Goal: Information Seeking & Learning: Learn about a topic

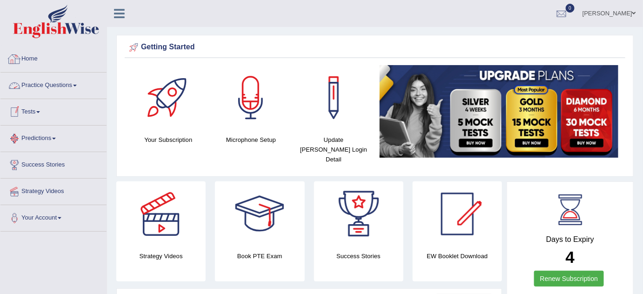
click at [28, 61] on link "Home" at bounding box center [53, 57] width 106 height 23
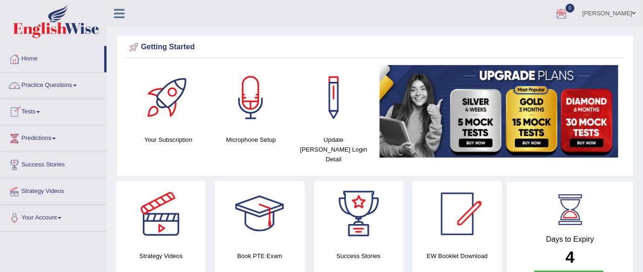
click at [79, 83] on link "Practice Questions" at bounding box center [53, 84] width 106 height 23
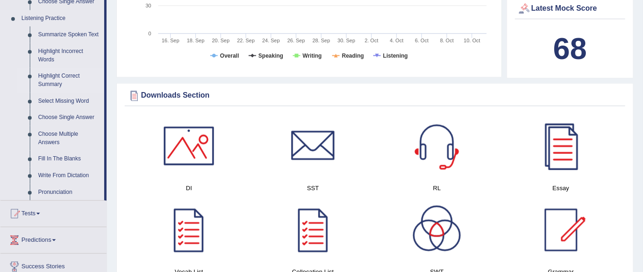
scroll to position [398, 0]
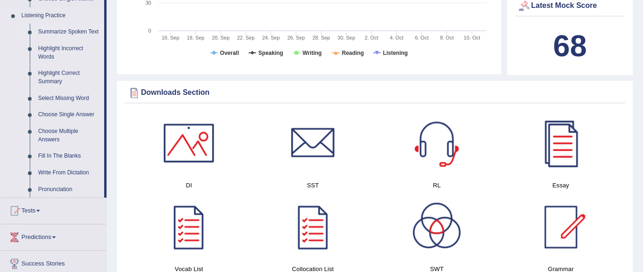
click at [67, 27] on link "Summarize Spoken Text" at bounding box center [69, 32] width 70 height 17
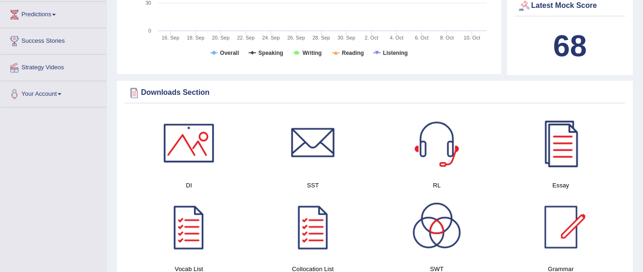
scroll to position [291, 0]
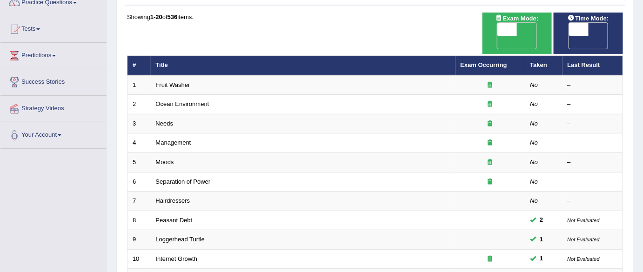
scroll to position [81, 0]
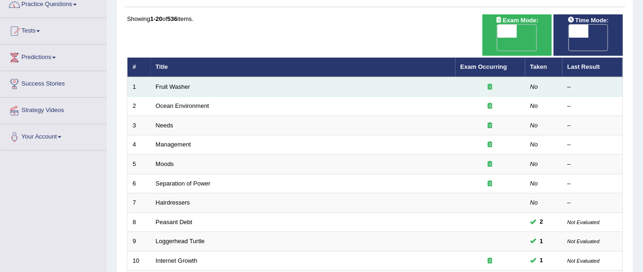
click at [216, 77] on td "Fruit Washer" at bounding box center [303, 87] width 305 height 20
click at [184, 77] on td "Fruit Washer" at bounding box center [303, 87] width 305 height 20
click at [174, 83] on link "Fruit Washer" at bounding box center [173, 86] width 34 height 7
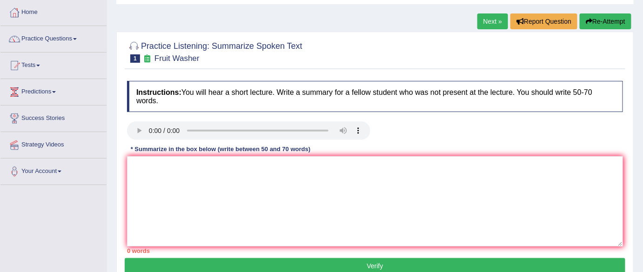
scroll to position [47, 0]
click at [172, 196] on textarea at bounding box center [375, 201] width 496 height 90
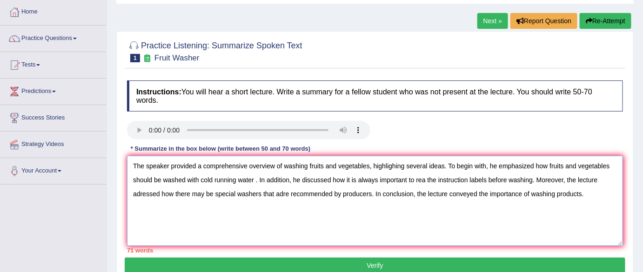
click at [290, 194] on textarea "The speaker provided a comprehensive overview of washing fruits and vegetables,…" at bounding box center [375, 201] width 496 height 90
click at [206, 194] on textarea "The speaker provided a comprehensive overview of washing fruits and vegetables,…" at bounding box center [375, 201] width 496 height 90
click at [206, 193] on textarea "The speaker provided a comprehensive overview of washing fruits and vegetables,…" at bounding box center [375, 201] width 496 height 90
click at [227, 222] on textarea "The speaker provided a comprehensive overview of washing fruits and vegetables,…" at bounding box center [375, 201] width 496 height 90
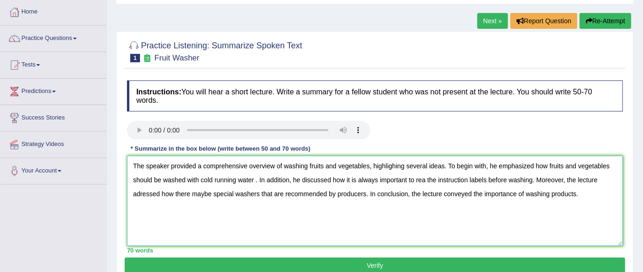
click at [582, 192] on textarea "The speaker provided a comprehensive overview of washing fruits and vegetables,…" at bounding box center [375, 201] width 496 height 90
drag, startPoint x: 582, startPoint y: 192, endPoint x: 442, endPoint y: 184, distance: 141.2
click at [442, 184] on textarea "The speaker provided a comprehensive overview of washing fruits and vegetables,…" at bounding box center [375, 201] width 496 height 90
click at [427, 183] on textarea "The speaker provided a comprehensive overview of washing fruits and vegetables,…" at bounding box center [375, 201] width 496 height 90
click at [425, 180] on textarea "The speaker provided a comprehensive overview of washing fruits and vegetables,…" at bounding box center [375, 201] width 496 height 90
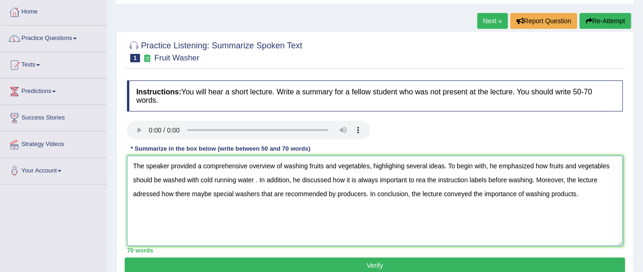
click at [455, 194] on textarea "The speaker provided a comprehensive overview of washing fruits and vegetables,…" at bounding box center [375, 201] width 496 height 90
click at [430, 182] on textarea "The speaker provided a comprehensive overview of washing fruits and vegetables,…" at bounding box center [375, 201] width 496 height 90
click at [428, 181] on textarea "The speaker provided a comprehensive overview of washing fruits and vegetables,…" at bounding box center [375, 201] width 496 height 90
drag, startPoint x: 445, startPoint y: 176, endPoint x: 439, endPoint y: 181, distance: 8.2
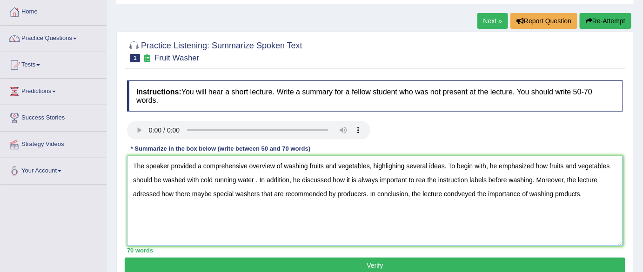
click at [431, 206] on textarea "The speaker provided a comprehensive overview of washing fruits and vegetables,…" at bounding box center [375, 201] width 496 height 90
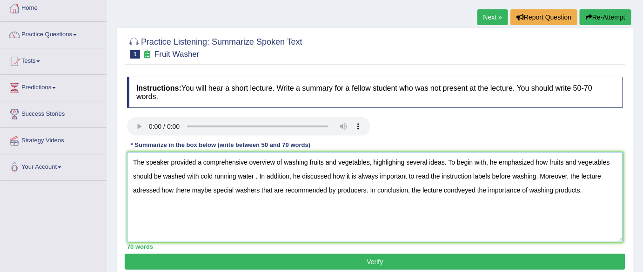
click at [462, 189] on textarea "The speaker provided a comprehensive overview of washing fruits and vegetables,…" at bounding box center [375, 197] width 496 height 90
drag, startPoint x: 257, startPoint y: 174, endPoint x: 275, endPoint y: 189, distance: 23.8
click at [275, 189] on textarea "The speaker provided a comprehensive overview of washing fruits and vegetables,…" at bounding box center [375, 197] width 496 height 90
click at [257, 177] on textarea "The speaker provided a comprehensive overview of washing fruits and vegetables,…" at bounding box center [375, 197] width 496 height 90
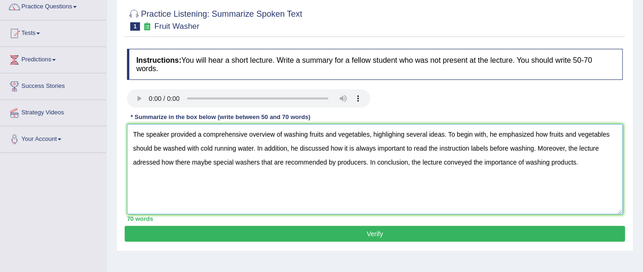
type textarea "The speaker provided a comprehensive overview of washing fruits and vegetables,…"
click at [372, 234] on button "Verify" at bounding box center [375, 234] width 501 height 16
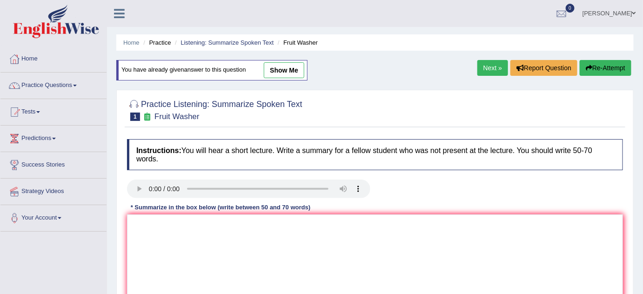
drag, startPoint x: 342, startPoint y: 100, endPoint x: 28, endPoint y: 100, distance: 314.0
click at [28, 100] on div "Toggle navigation Home Practice Questions Speaking Practice Read Aloud Repeat S…" at bounding box center [321, 242] width 643 height 484
click at [79, 82] on link "Practice Questions" at bounding box center [53, 84] width 106 height 23
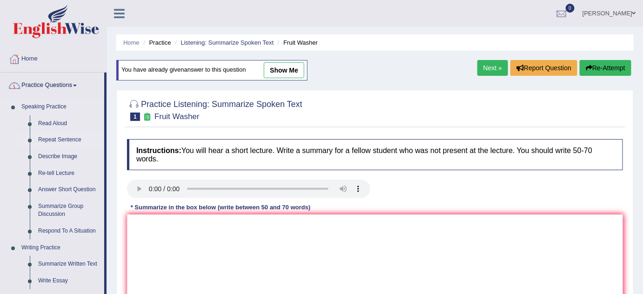
drag, startPoint x: 79, startPoint y: 82, endPoint x: 53, endPoint y: 143, distance: 66.7
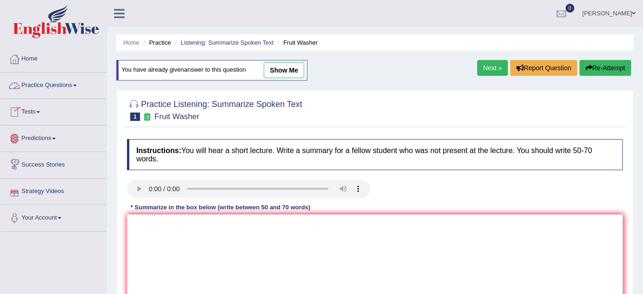
click at [79, 82] on link "Practice Questions" at bounding box center [53, 84] width 106 height 23
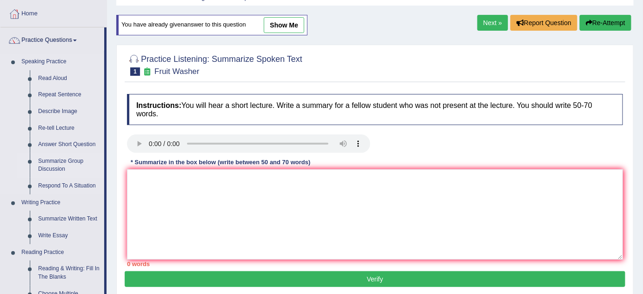
scroll to position [66, 0]
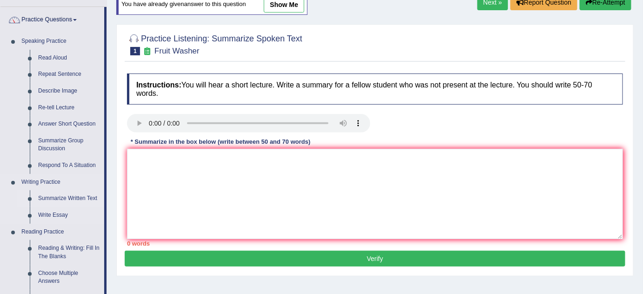
click at [67, 199] on link "Summarize Written Text" at bounding box center [69, 198] width 70 height 17
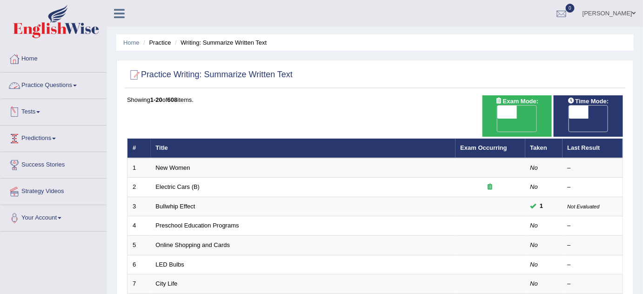
click at [80, 87] on link "Practice Questions" at bounding box center [53, 84] width 106 height 23
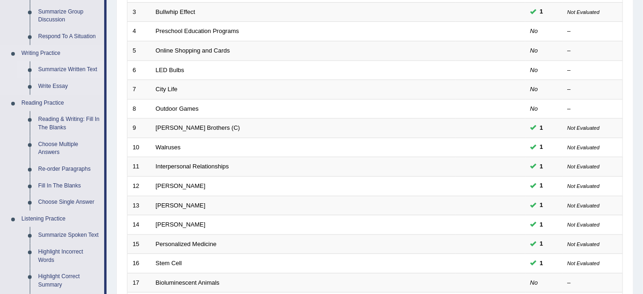
scroll to position [195, 0]
click at [65, 235] on link "Summarize Spoken Text" at bounding box center [69, 234] width 70 height 17
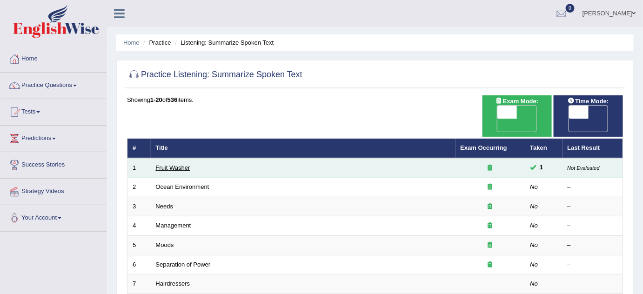
click at [175, 164] on link "Fruit Washer" at bounding box center [173, 167] width 34 height 7
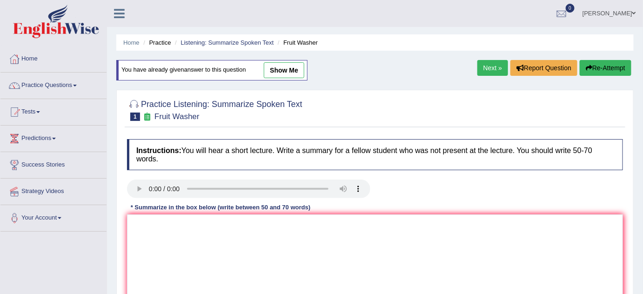
scroll to position [33, 0]
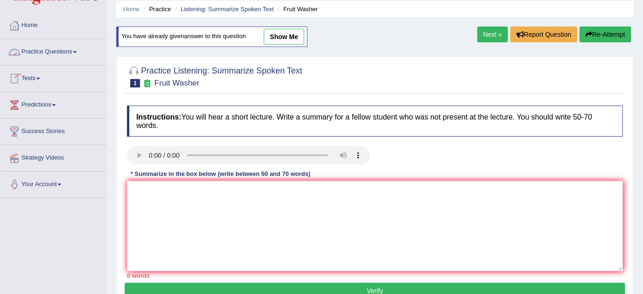
click at [79, 52] on link "Practice Questions" at bounding box center [53, 50] width 106 height 23
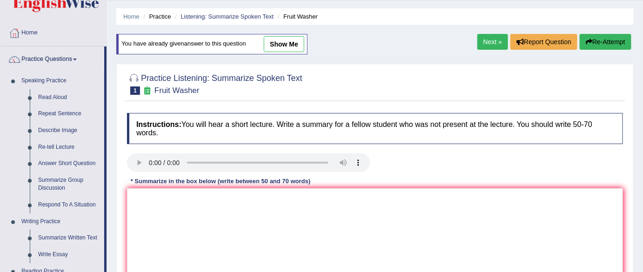
scroll to position [24, 0]
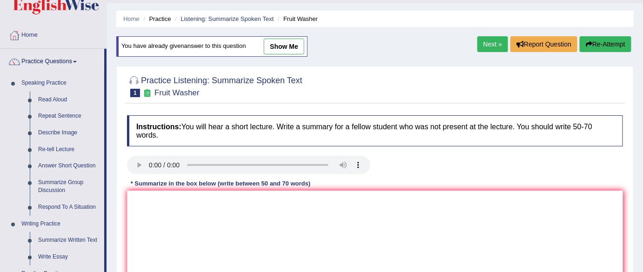
click at [287, 50] on link "show me" at bounding box center [284, 47] width 40 height 16
type textarea "The speaker provided a comprehensive overview of washing fruits and vegetables,…"
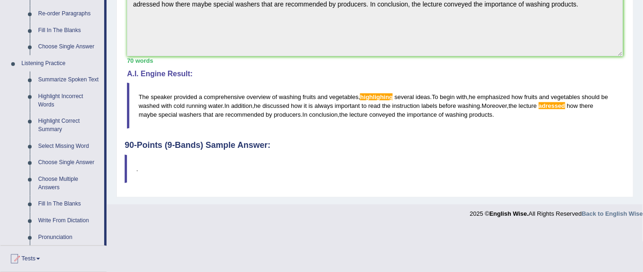
scroll to position [351, 0]
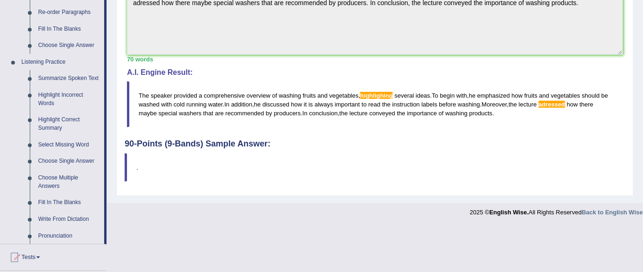
drag, startPoint x: 508, startPoint y: 113, endPoint x: 410, endPoint y: 113, distance: 98.2
click at [410, 113] on blockquote "The speaker provided a comprehensive overview of washing fruits and vegetables …" at bounding box center [375, 104] width 496 height 46
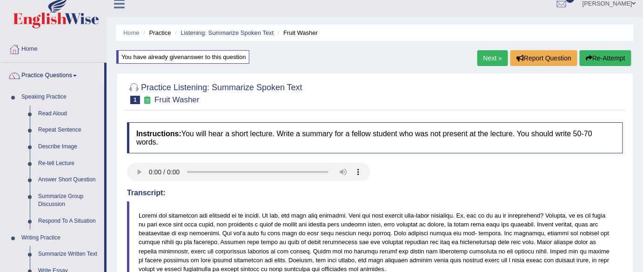
scroll to position [0, 0]
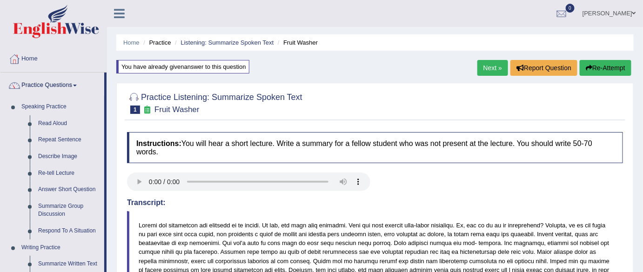
click at [591, 71] on button "Re-Attempt" at bounding box center [606, 68] width 52 height 16
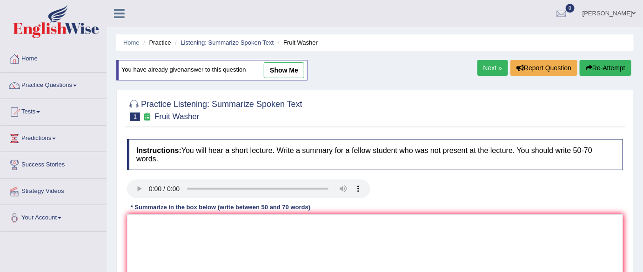
click at [267, 206] on div "* Summarize in the box below (write between 50 and 70 words)" at bounding box center [220, 207] width 187 height 9
click at [254, 230] on textarea at bounding box center [375, 259] width 496 height 90
paste textarea "The speaker provided a comprehensive overview of washing fruits and vegetables,…"
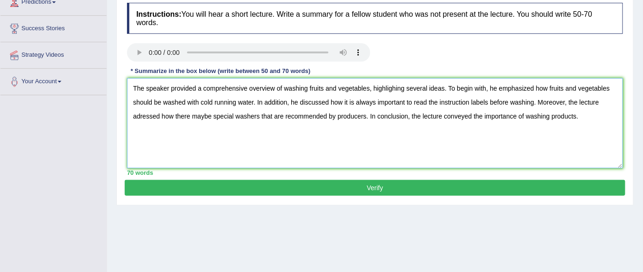
scroll to position [138, 0]
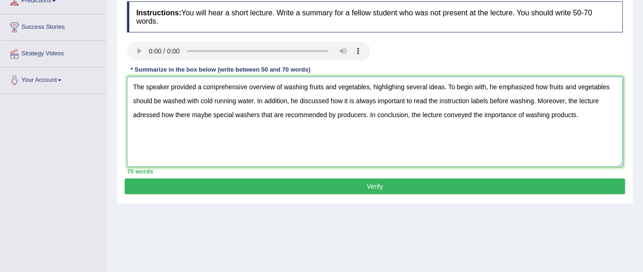
click at [389, 87] on textarea "The speaker provided a comprehensive overview of washing fruits and vegetables,…" at bounding box center [375, 122] width 496 height 90
click at [394, 87] on textarea "The speaker provided a comprehensive overview of washing fruits and vegetables,…" at bounding box center [375, 122] width 496 height 90
click at [400, 98] on textarea "The speaker provided a comprehensive overview of washing fruits and vegetables,…" at bounding box center [375, 122] width 496 height 90
click at [397, 87] on textarea "The speaker provided a comprehensive overview of washing fruits and vegetables,…" at bounding box center [375, 122] width 496 height 90
click at [397, 85] on textarea "The speaker provided a comprehensive overview of washing fruits and vegetables,…" at bounding box center [375, 122] width 496 height 90
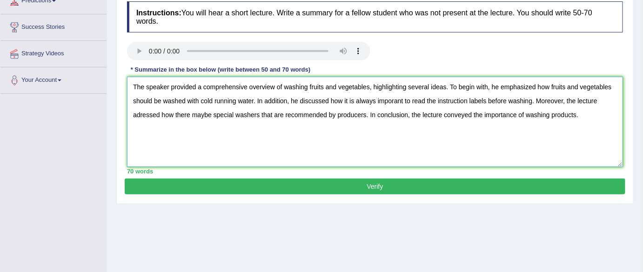
click at [398, 100] on textarea "The speaker provided a comprehensive overview of washing fruits and vegetables,…" at bounding box center [375, 122] width 496 height 90
click at [138, 114] on textarea "The speaker provided a comprehensive overview of washing fruits and vegetables,…" at bounding box center [375, 122] width 496 height 90
type textarea "The speaker provided a comprehensive overview of washing fruits and vegetables,…"
click at [381, 187] on button "Verify" at bounding box center [375, 187] width 501 height 16
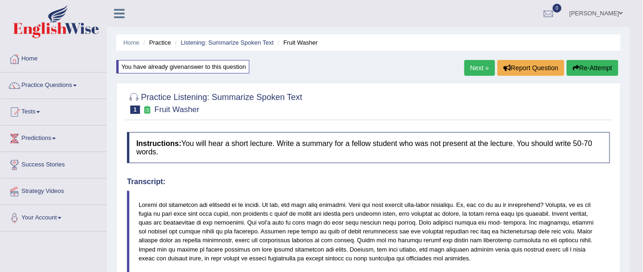
scroll to position [0, 0]
click at [77, 85] on span at bounding box center [75, 86] width 4 height 2
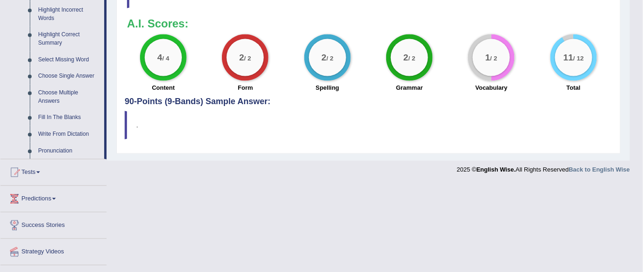
scroll to position [438, 0]
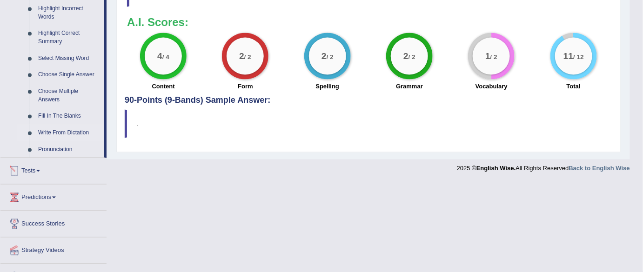
click at [60, 131] on link "Write From Dictation" at bounding box center [69, 133] width 70 height 17
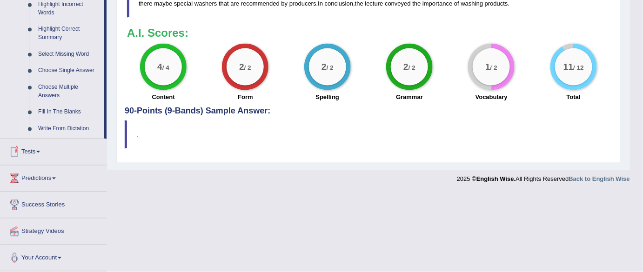
scroll to position [348, 0]
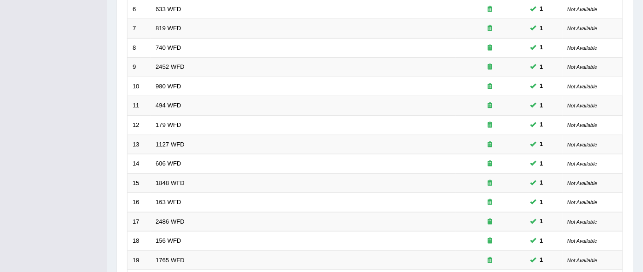
scroll to position [339, 0]
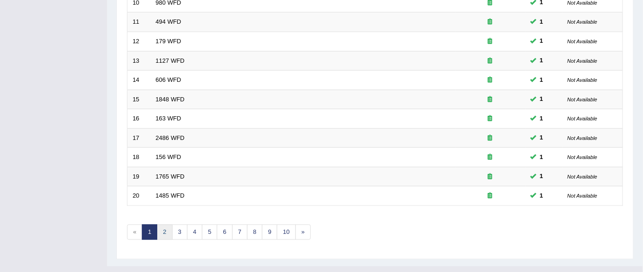
click at [161, 225] on link "2" at bounding box center [164, 232] width 15 height 15
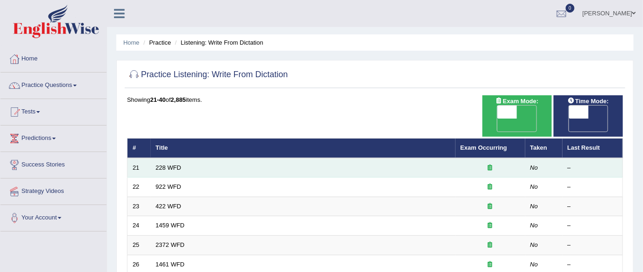
click at [166, 158] on td "228 WFD" at bounding box center [303, 168] width 305 height 20
click at [166, 164] on link "228 WFD" at bounding box center [169, 167] width 26 height 7
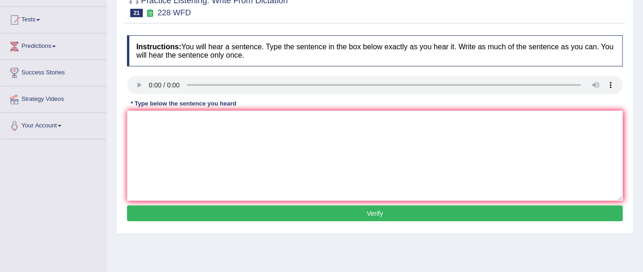
scroll to position [91, 0]
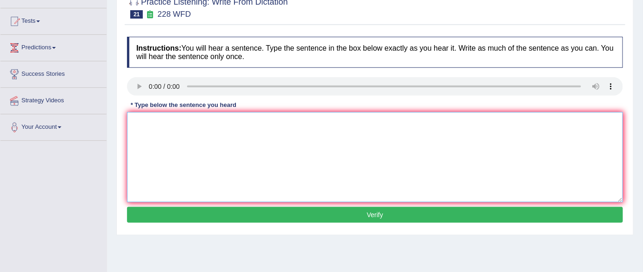
click at [189, 130] on textarea at bounding box center [375, 157] width 496 height 90
click at [151, 137] on textarea at bounding box center [375, 157] width 496 height 90
click at [136, 125] on textarea "computer science have become an important degree course" at bounding box center [375, 157] width 496 height 90
click at [313, 124] on textarea "Computer science have become an important degree course" at bounding box center [375, 157] width 496 height 90
click at [167, 123] on textarea "Computer science have become an important degree course." at bounding box center [375, 157] width 496 height 90
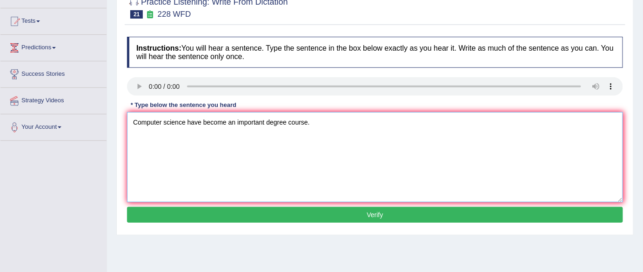
click at [273, 135] on textarea "Computer science have become an important degree course." at bounding box center [375, 157] width 496 height 90
click at [319, 128] on textarea "Computer science have become an important degree course." at bounding box center [375, 157] width 496 height 90
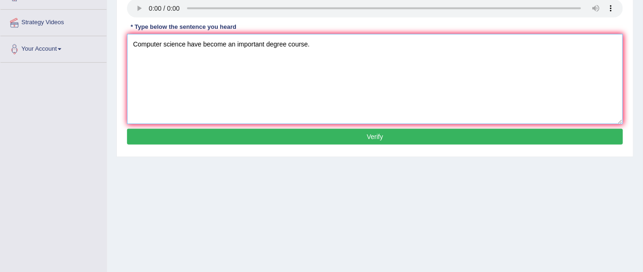
scroll to position [170, 0]
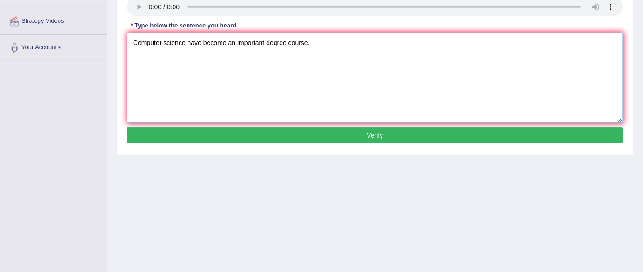
type textarea "Computer science have become an important degree course."
click at [369, 136] on button "Verify" at bounding box center [375, 135] width 496 height 16
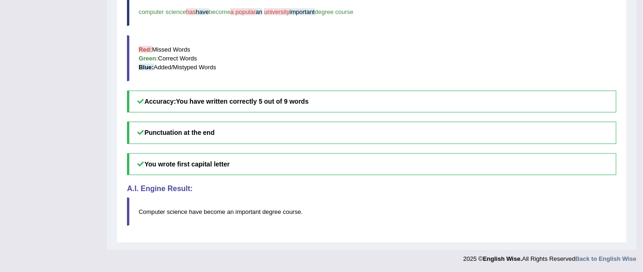
scroll to position [0, 0]
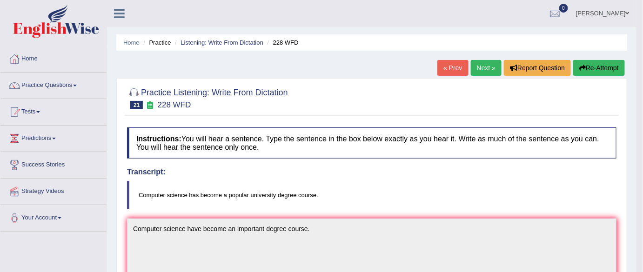
click at [483, 72] on link "Next »" at bounding box center [486, 68] width 31 height 16
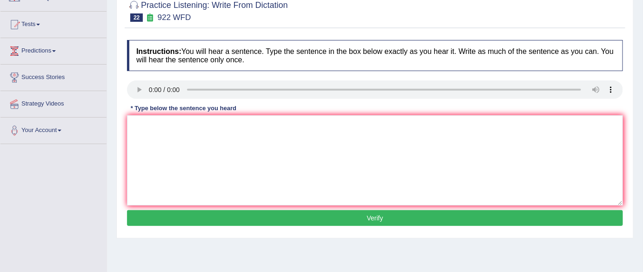
scroll to position [88, 0]
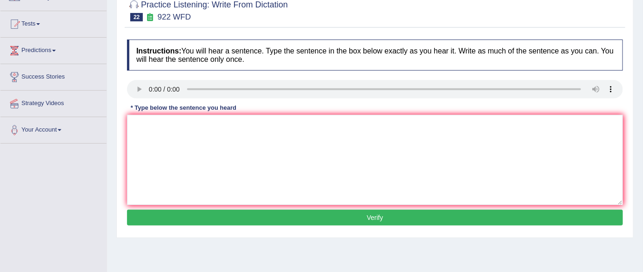
click at [172, 162] on div "Instructions: You will hear a sentence. Type the sentence in the box below exac…" at bounding box center [375, 134] width 501 height 198
click at [172, 162] on textarea at bounding box center [375, 160] width 496 height 90
click at [148, 131] on textarea at bounding box center [375, 160] width 496 height 90
click at [138, 127] on textarea "students intendibg to attend the conference must register first" at bounding box center [375, 160] width 496 height 90
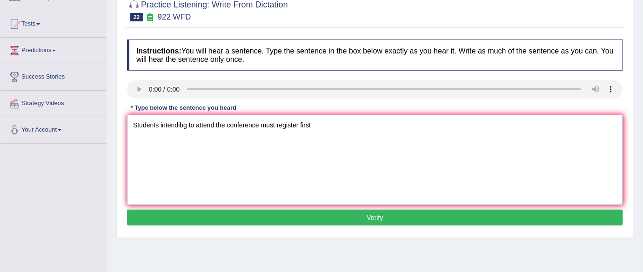
click at [183, 123] on textarea "Students intendibg to attend the conference must register first" at bounding box center [375, 160] width 496 height 90
click at [327, 123] on textarea "Students intending to attend the conference must register first" at bounding box center [375, 160] width 496 height 90
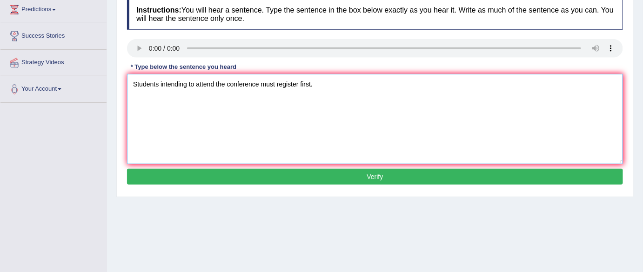
scroll to position [130, 0]
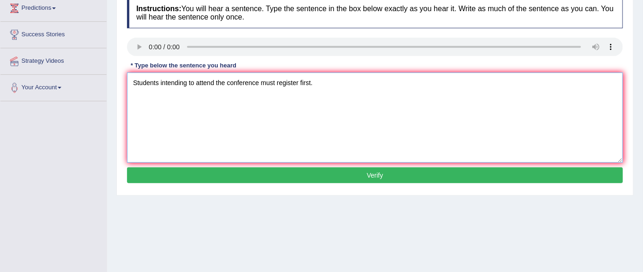
type textarea "Students intending to attend the conference must register first."
click at [378, 174] on button "Verify" at bounding box center [375, 175] width 496 height 16
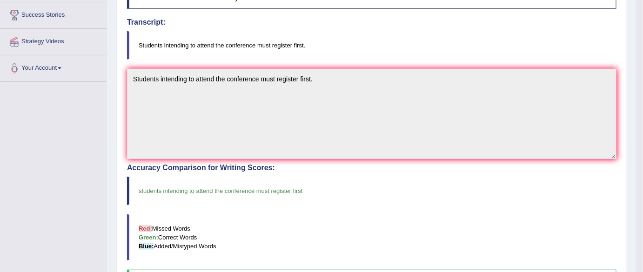
scroll to position [0, 0]
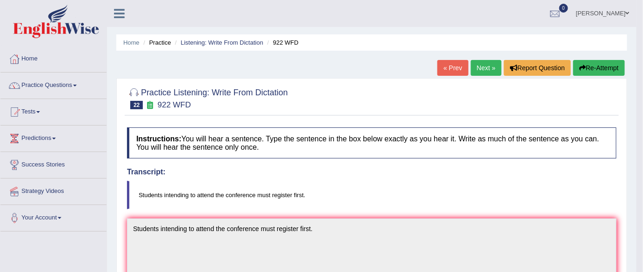
click at [480, 65] on link "Next »" at bounding box center [486, 68] width 31 height 16
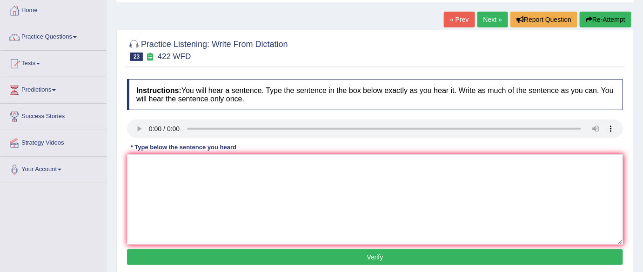
scroll to position [49, 0]
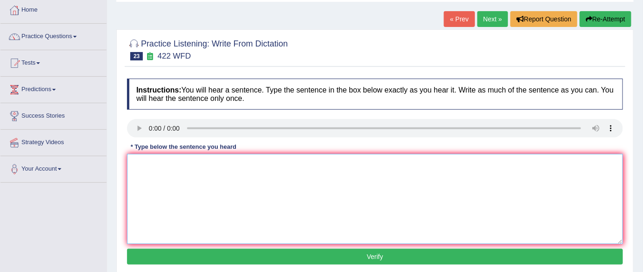
click at [226, 173] on textarea at bounding box center [375, 199] width 496 height 90
click at [146, 169] on textarea at bounding box center [375, 199] width 496 height 90
click at [136, 165] on textarea "yhe most impotant details in this argument are missung" at bounding box center [375, 199] width 496 height 90
click at [176, 166] on textarea "The most impotant details in this argument are missung" at bounding box center [375, 199] width 496 height 90
click at [293, 167] on textarea "The most important details in this argument are missung" at bounding box center [375, 199] width 496 height 90
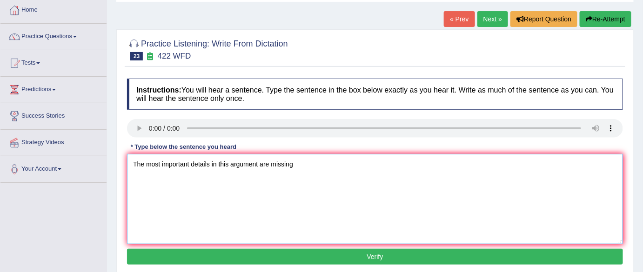
click at [298, 166] on textarea "The most important details in this argument are missing" at bounding box center [375, 199] width 496 height 90
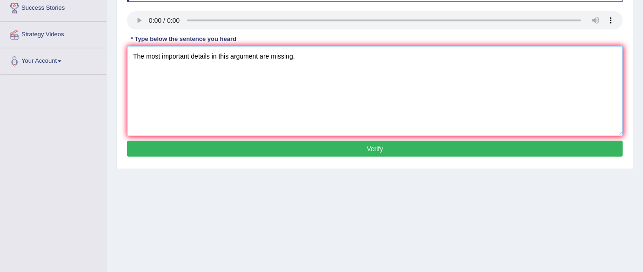
scroll to position [161, 0]
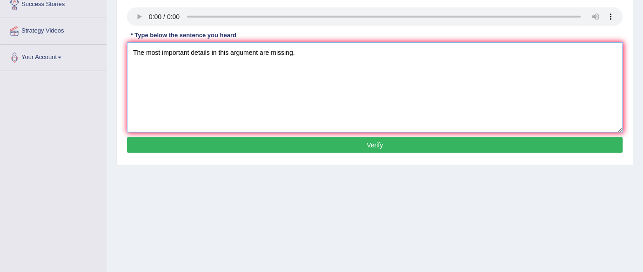
type textarea "The most important details in this argument are missing."
click at [375, 142] on button "Verify" at bounding box center [375, 145] width 496 height 16
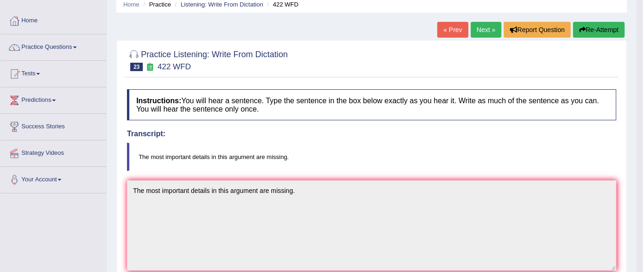
scroll to position [0, 0]
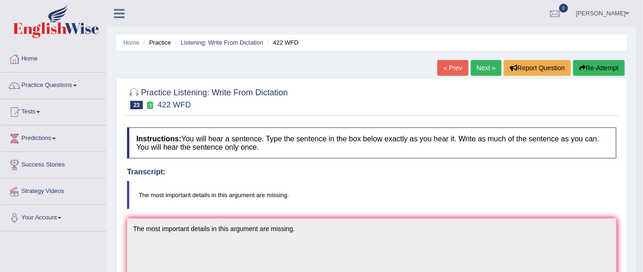
click at [480, 68] on link "Next »" at bounding box center [486, 68] width 31 height 16
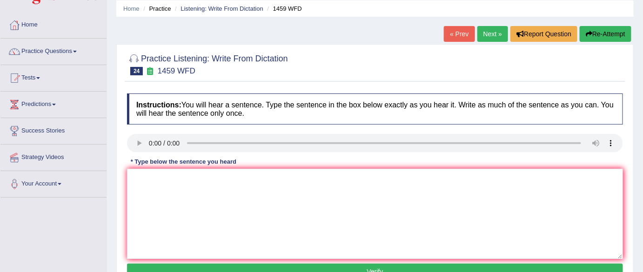
scroll to position [34, 0]
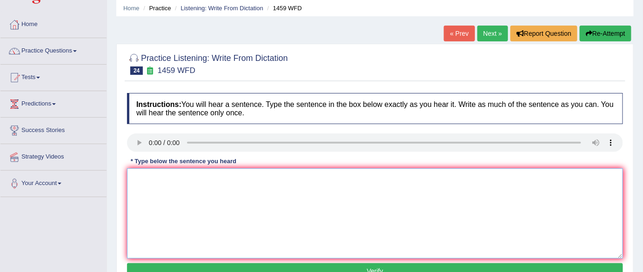
click at [151, 180] on textarea at bounding box center [375, 213] width 496 height 90
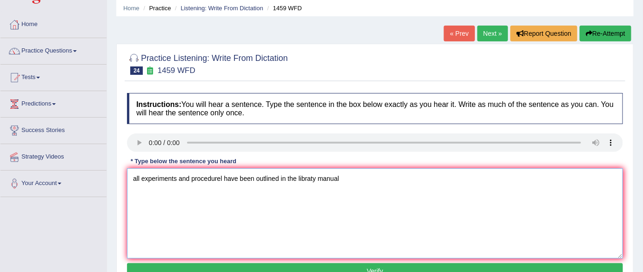
click at [319, 179] on textarea "all experiments and procedurel have been outlined in the libraty manual" at bounding box center [375, 213] width 496 height 90
click at [134, 180] on textarea "all experiments and procedurel have been outlined in the libraty manual" at bounding box center [375, 213] width 496 height 90
click at [136, 180] on textarea "all experiments and procedurel have been outlined in the libraty manual" at bounding box center [375, 213] width 496 height 90
click at [223, 178] on textarea "All experiments and procedurel have been outlined in the libraty manual" at bounding box center [375, 213] width 496 height 90
click at [240, 178] on textarea "All experiments and procedures have been outlined in the libraty manual" at bounding box center [375, 213] width 496 height 90
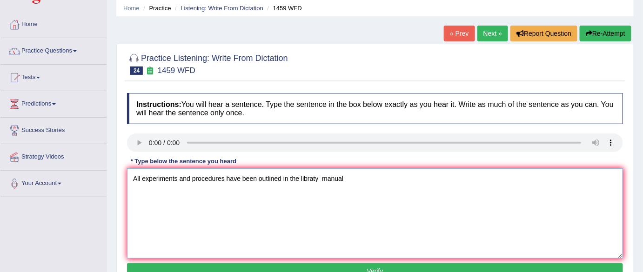
click at [317, 179] on textarea "All experiments and procedures have been outlined in the libraty manual" at bounding box center [375, 213] width 496 height 90
click at [321, 178] on textarea "All experiments and procedures have been outlined in the library manual" at bounding box center [375, 213] width 496 height 90
click at [379, 178] on textarea "All experiments and procedures have been outlined in the library laboratory man…" at bounding box center [375, 213] width 496 height 90
click at [241, 178] on textarea "All experiments and procedures have been outlined in the library laboratory man…" at bounding box center [375, 213] width 496 height 90
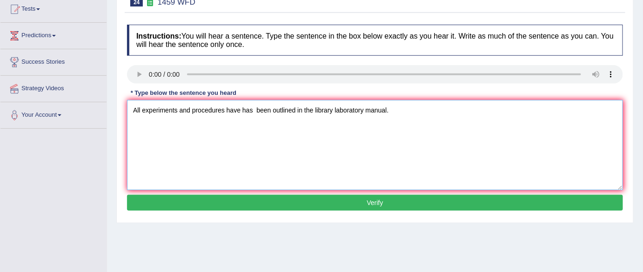
scroll to position [103, 0]
click at [286, 160] on textarea "All experiments and procedures have has been outlined in the library laboratory…" at bounding box center [375, 145] width 496 height 90
type textarea "All experiments and procedures have has been outlined in the library laboratory…"
click at [378, 200] on button "Verify" at bounding box center [375, 203] width 496 height 16
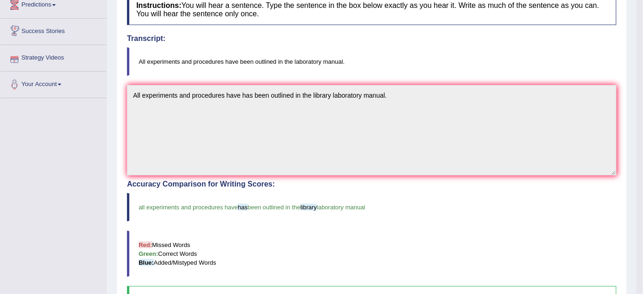
scroll to position [0, 0]
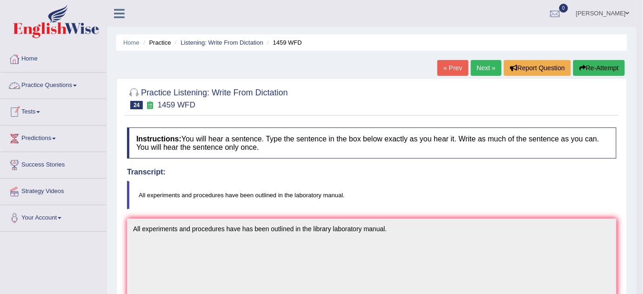
click at [32, 54] on link "Home" at bounding box center [53, 57] width 106 height 23
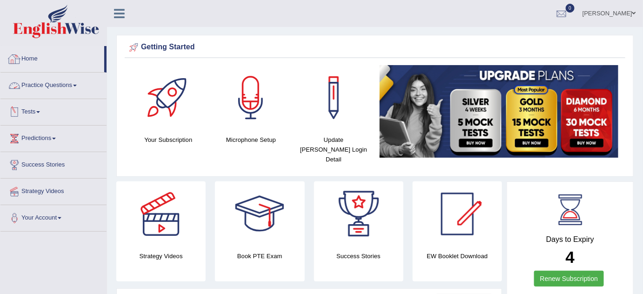
click at [33, 60] on link "Home" at bounding box center [52, 57] width 104 height 23
drag, startPoint x: 45, startPoint y: 272, endPoint x: 31, endPoint y: 254, distance: 22.9
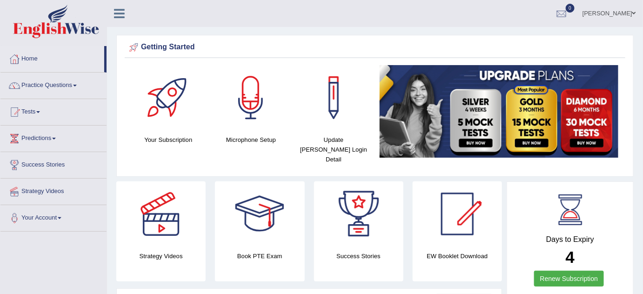
drag, startPoint x: 61, startPoint y: 254, endPoint x: 54, endPoint y: 257, distance: 8.6
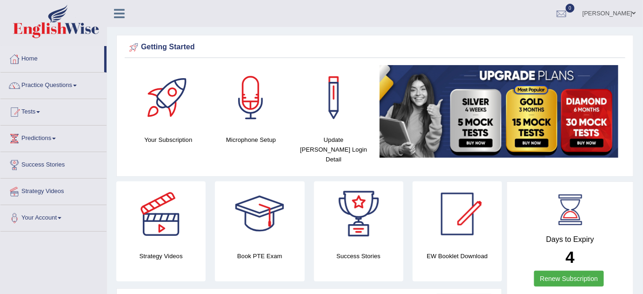
click at [67, 212] on link "Your Account" at bounding box center [53, 216] width 106 height 23
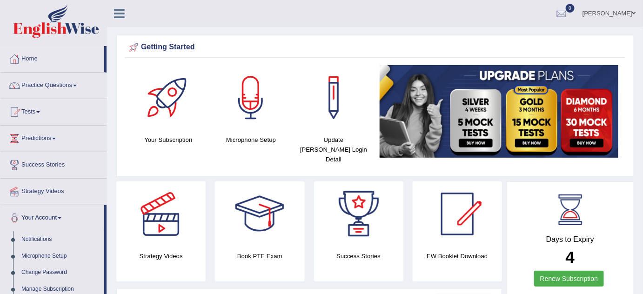
click at [66, 218] on link "Your Account" at bounding box center [52, 216] width 104 height 23
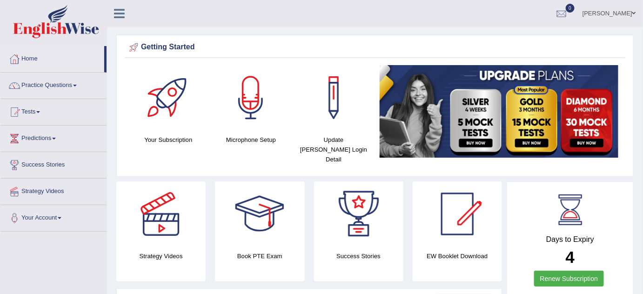
click at [66, 217] on link "Your Account" at bounding box center [53, 216] width 106 height 23
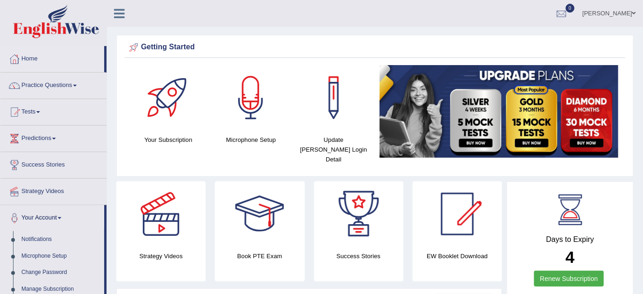
click at [66, 217] on link "Your Account" at bounding box center [52, 216] width 104 height 23
